Goal: Task Accomplishment & Management: Manage account settings

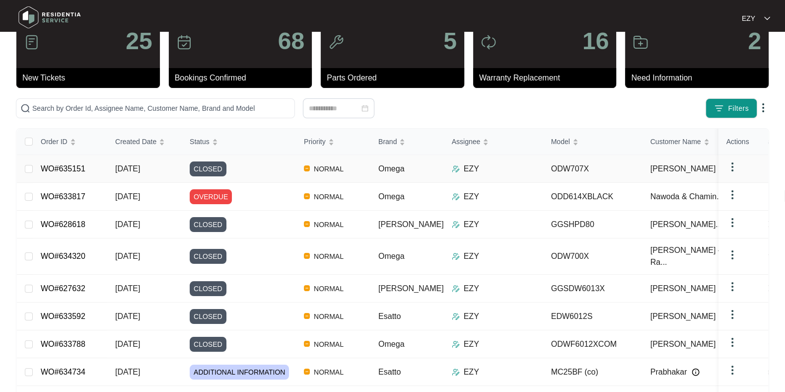
scroll to position [127, 0]
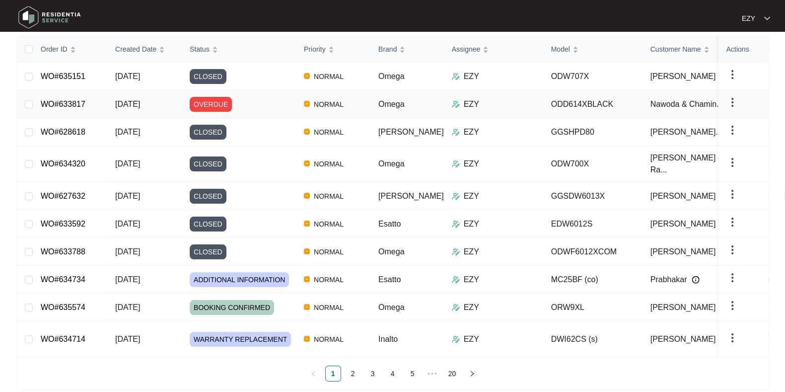
click at [272, 98] on div "OVERDUE" at bounding box center [243, 104] width 106 height 15
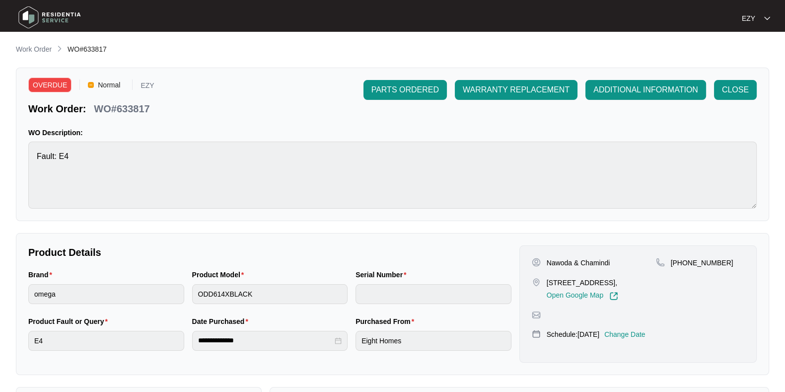
click at [641, 324] on div "Nawoda & Chamindi Lot 836, 2 Roosevelt St Rockbank, Open Google Map +6143336945…" at bounding box center [638, 303] width 237 height 117
click at [644, 333] on p "Change Date" at bounding box center [624, 334] width 41 height 10
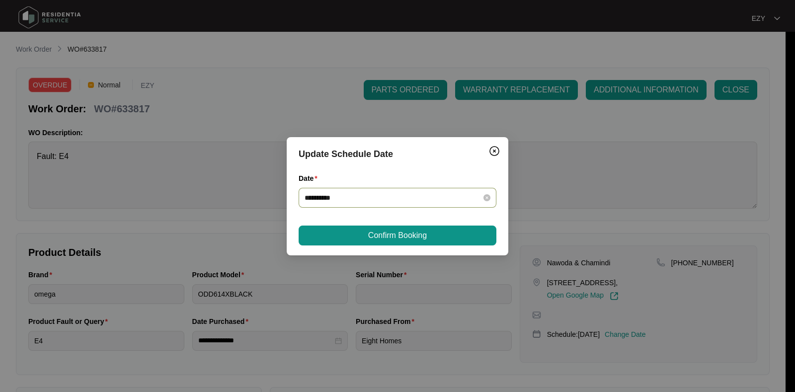
click at [411, 200] on input "**********" at bounding box center [391, 197] width 174 height 11
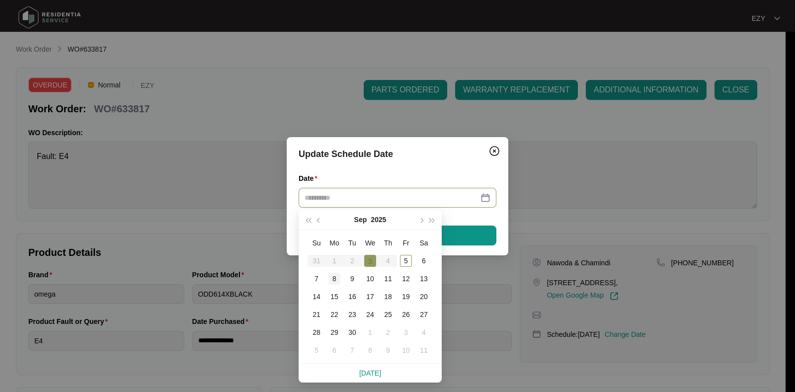
click at [332, 278] on div "8" at bounding box center [334, 279] width 12 height 12
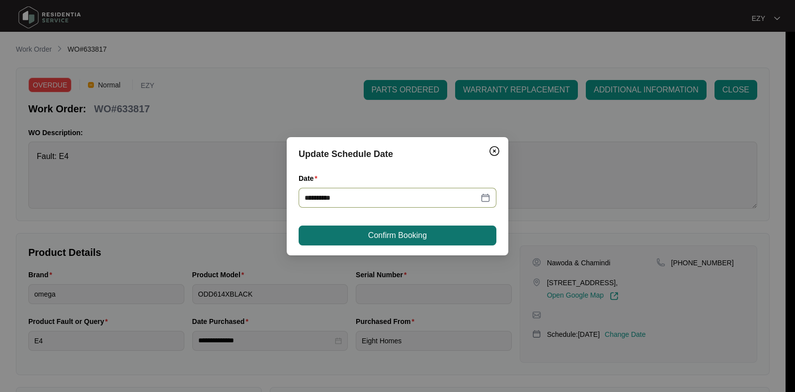
type input "**********"
click at [405, 234] on span "Confirm Booking" at bounding box center [397, 235] width 59 height 12
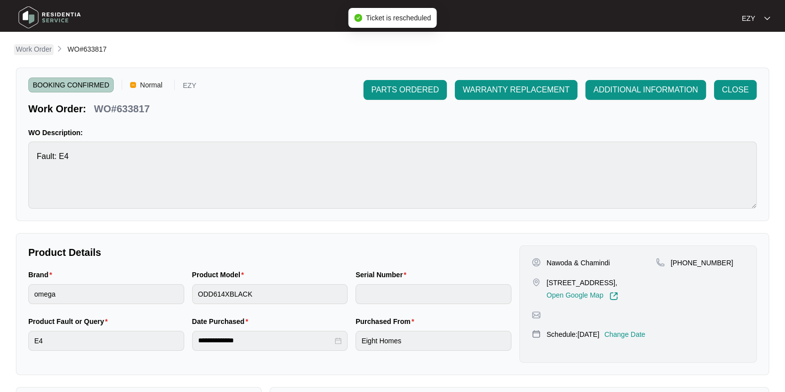
click at [37, 49] on p "Work Order" at bounding box center [34, 49] width 36 height 10
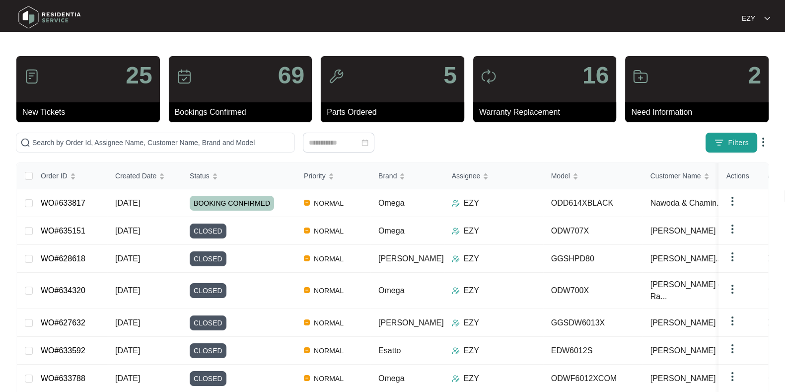
click at [734, 142] on span "Filters" at bounding box center [738, 143] width 21 height 10
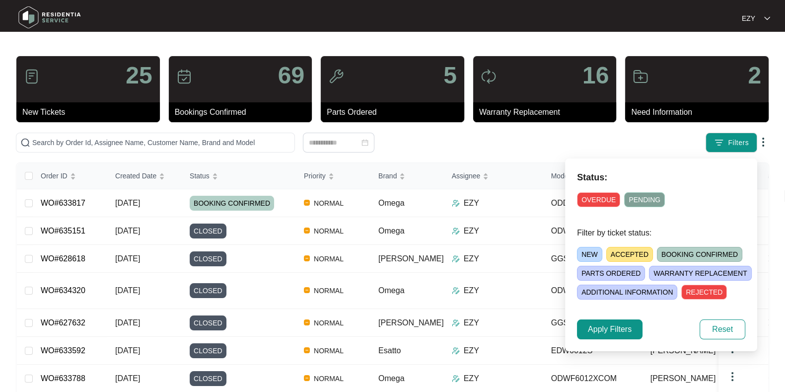
click at [590, 201] on span "OVERDUE" at bounding box center [598, 199] width 43 height 15
click at [618, 330] on span "Apply Filters" at bounding box center [610, 329] width 44 height 12
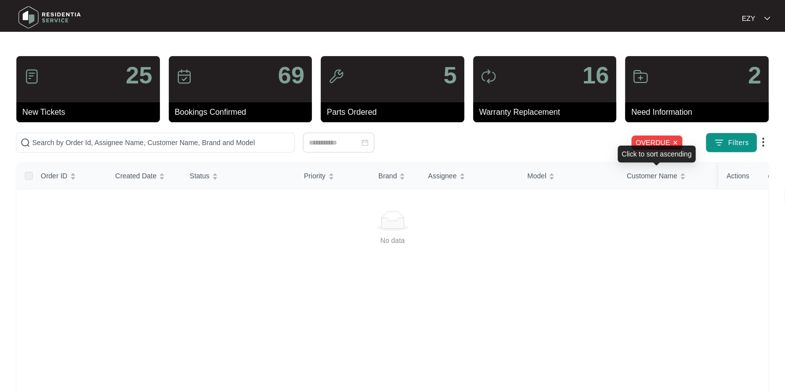
click at [677, 147] on div "Click to sort ascending" at bounding box center [657, 154] width 78 height 17
click at [675, 138] on span "OVERDUE" at bounding box center [657, 142] width 52 height 15
click at [678, 143] on img at bounding box center [676, 143] width 6 height 6
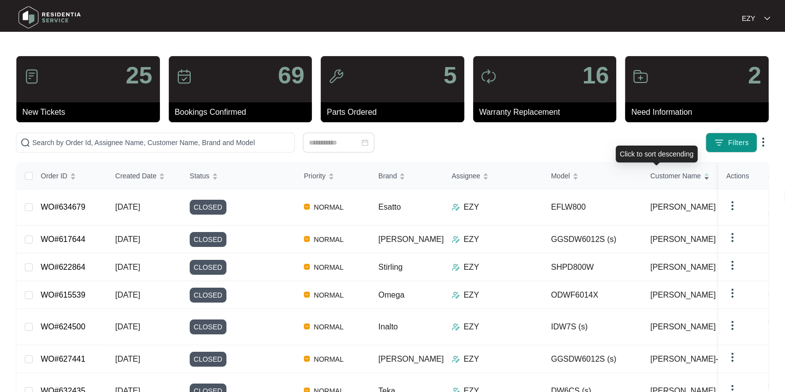
click at [673, 177] on span "Customer Name" at bounding box center [676, 175] width 51 height 11
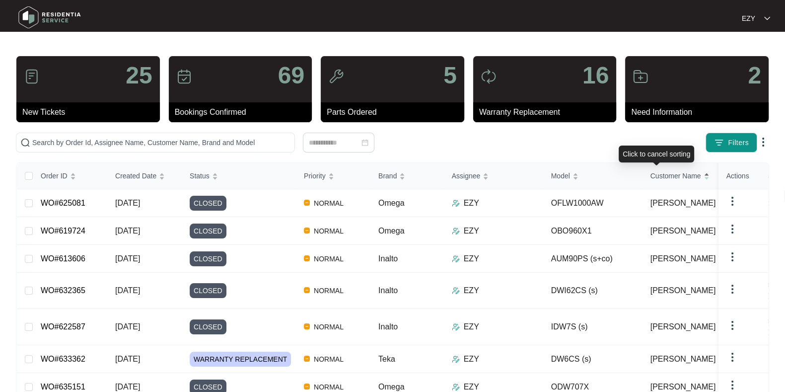
click at [672, 175] on span "Customer Name" at bounding box center [676, 175] width 51 height 11
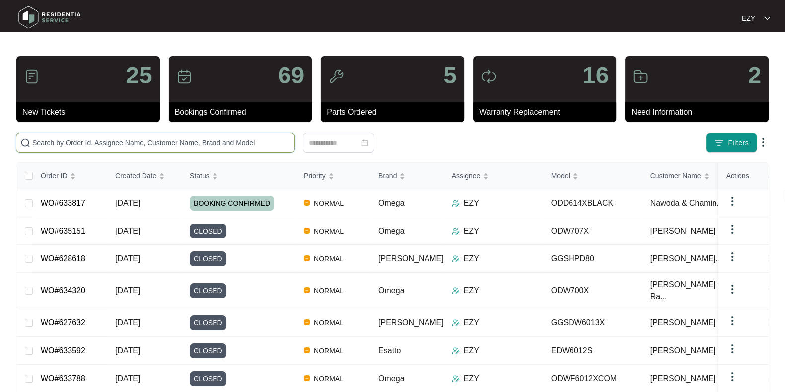
click at [144, 138] on input "text" at bounding box center [161, 142] width 258 height 11
paste input "635574"
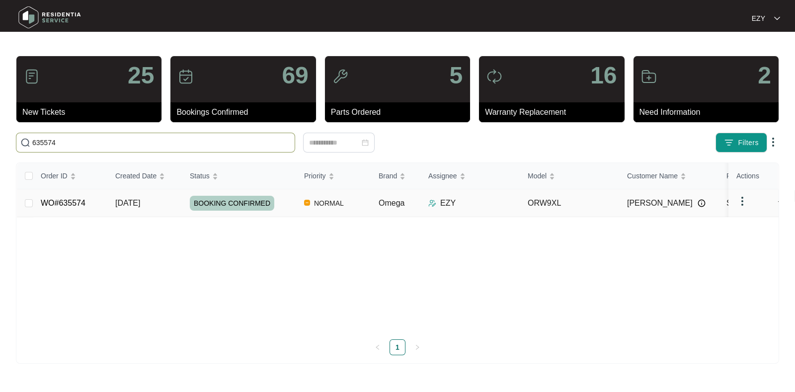
type input "635574"
click at [95, 205] on td "WO#635574" at bounding box center [70, 203] width 75 height 28
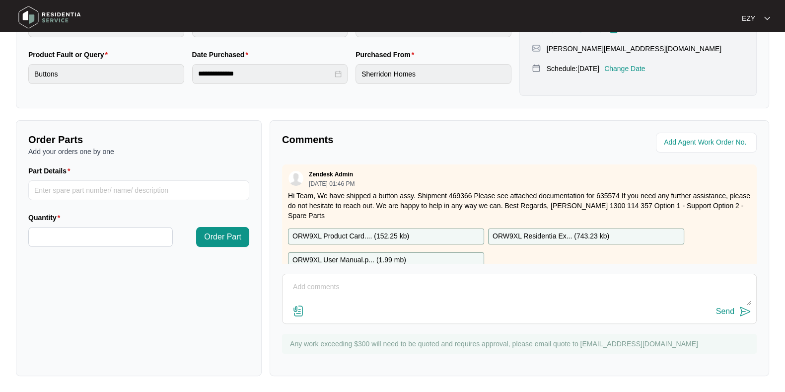
scroll to position [239, 0]
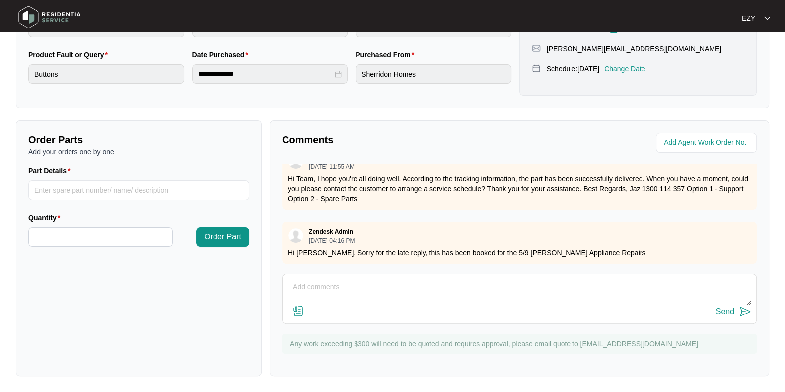
click at [373, 300] on textarea at bounding box center [520, 292] width 464 height 26
type textarea "h"
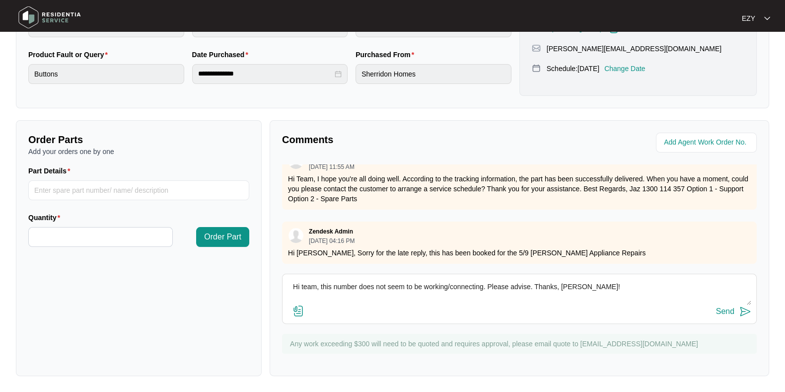
type textarea "Hi team, this number does not seem to be working/connecting. Please advise. Tha…"
click at [728, 315] on div "Send" at bounding box center [725, 311] width 18 height 9
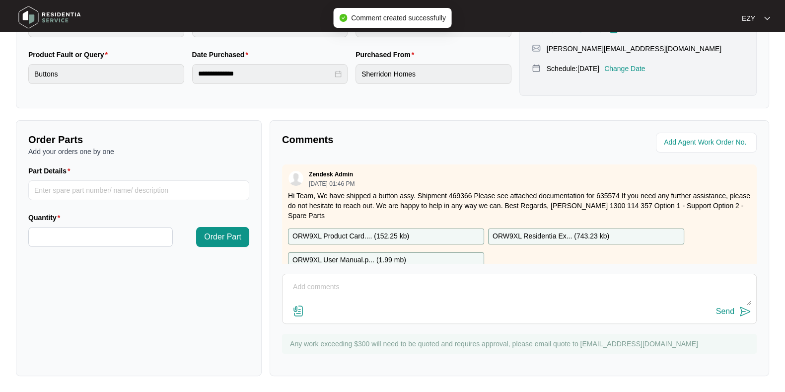
scroll to position [0, 0]
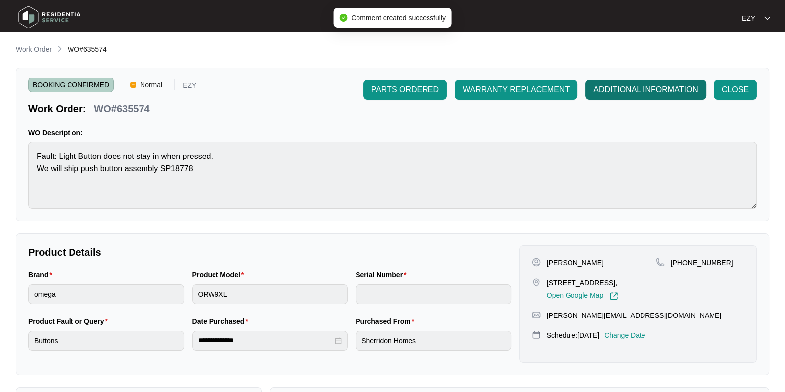
click at [626, 82] on button "ADDITIONAL INFORMATION" at bounding box center [646, 90] width 121 height 20
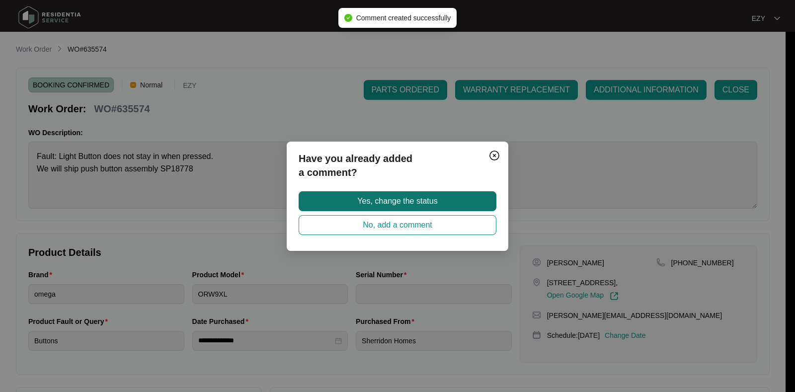
click at [428, 202] on span "Yes, change the status" at bounding box center [397, 201] width 80 height 12
